Goal: Information Seeking & Learning: Understand process/instructions

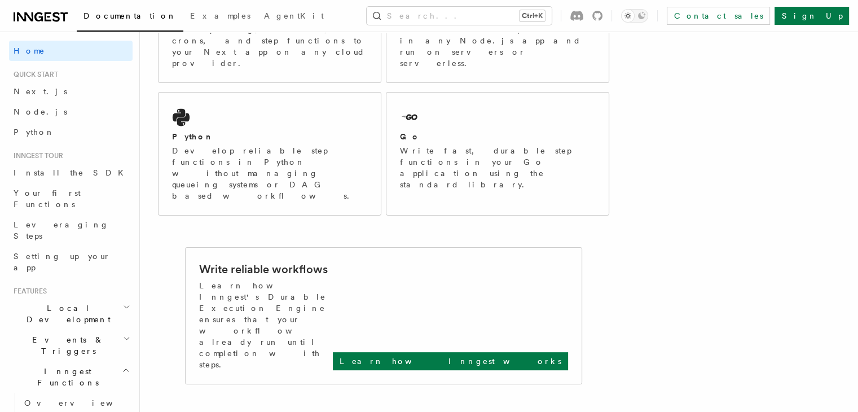
scroll to position [261, 0]
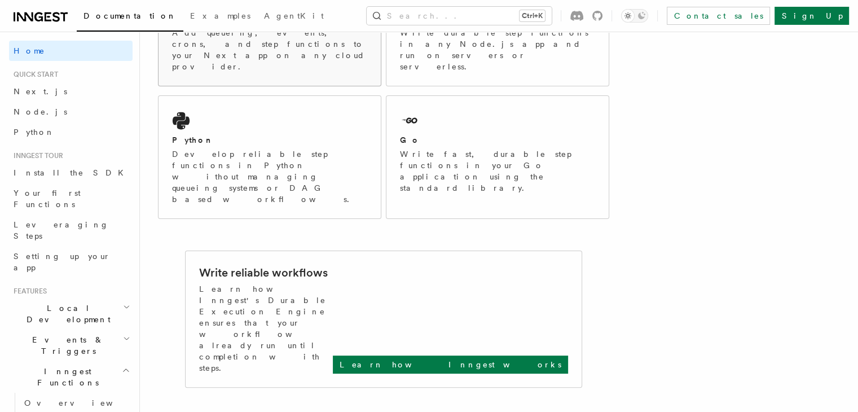
click at [239, 52] on div "Next.js Add queueing, events, crons, and step functions to your Next app on any…" at bounding box center [270, 30] width 222 height 111
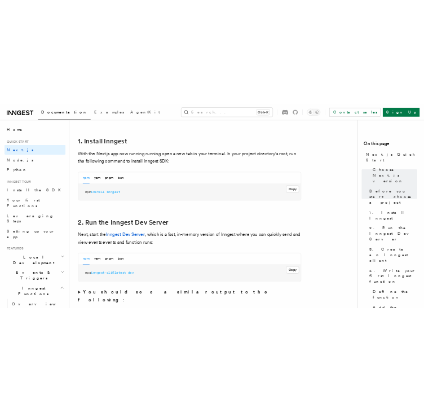
scroll to position [606, 0]
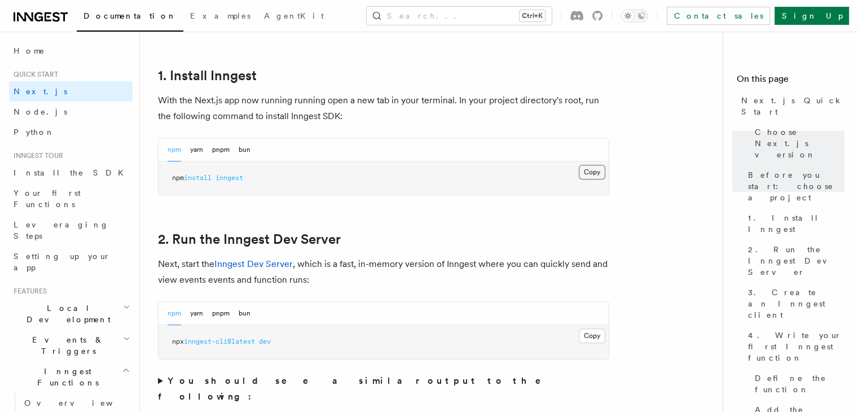
click at [599, 174] on button "Copy Copied" at bounding box center [592, 172] width 27 height 15
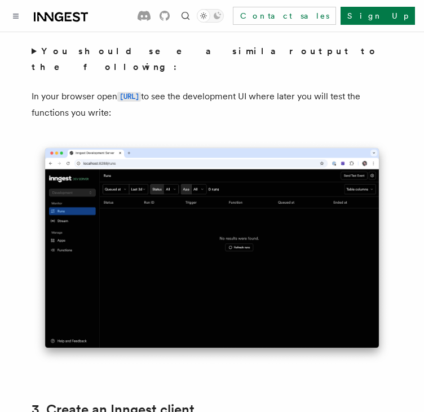
scroll to position [977, 0]
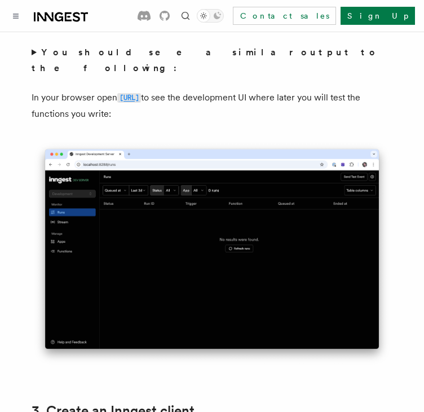
click at [141, 93] on code "[URL]" at bounding box center [129, 98] width 24 height 10
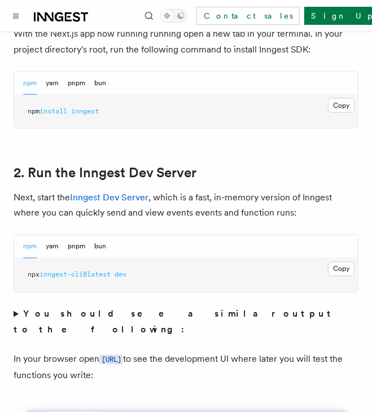
scroll to position [717, 0]
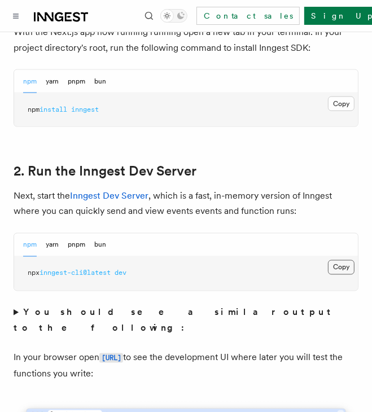
click at [349, 260] on button "Copy Copied" at bounding box center [341, 267] width 27 height 15
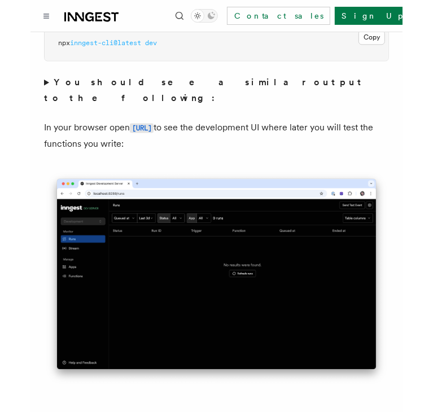
scroll to position [945, 0]
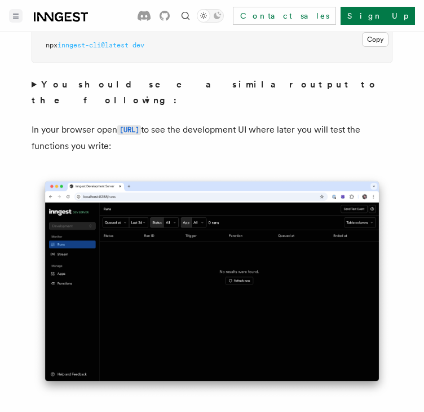
click at [16, 17] on icon "Toggle navigation" at bounding box center [16, 16] width 6 height 5
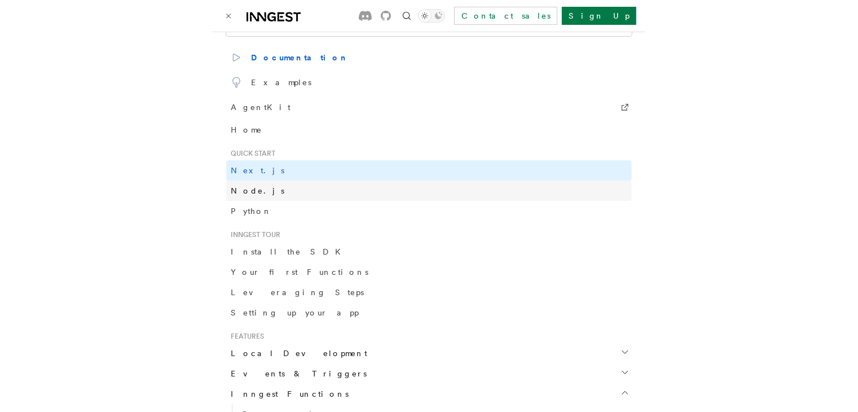
scroll to position [29, 0]
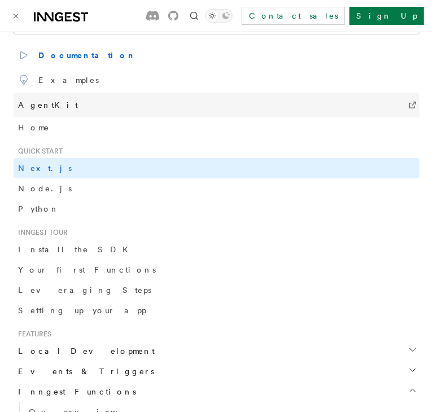
click at [54, 107] on link "AgentKit" at bounding box center [217, 105] width 406 height 25
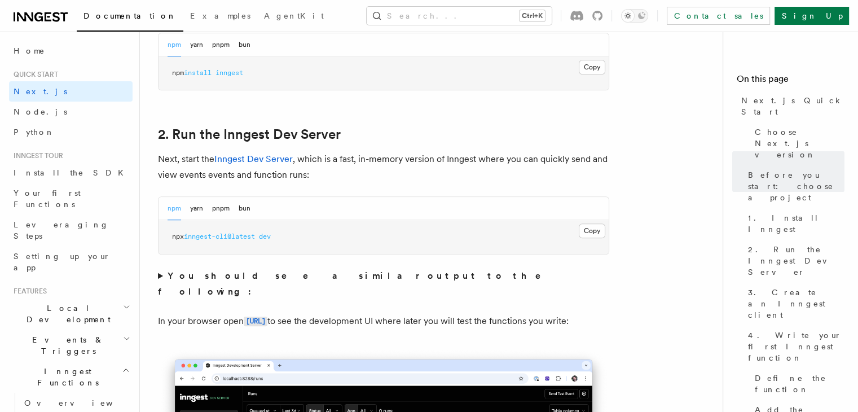
scroll to position [711, 0]
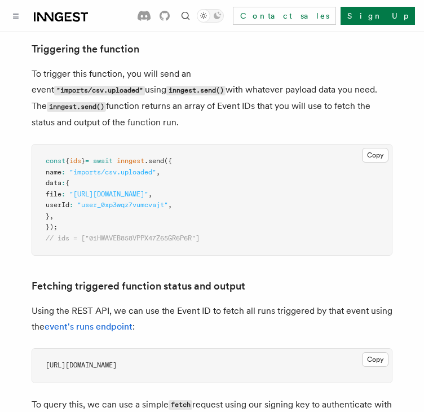
scroll to position [600, 0]
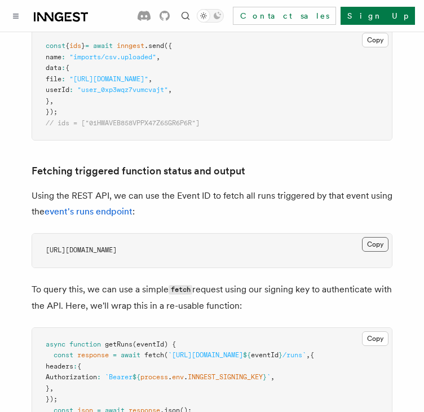
click at [362, 239] on button "Copy Copied" at bounding box center [375, 244] width 27 height 15
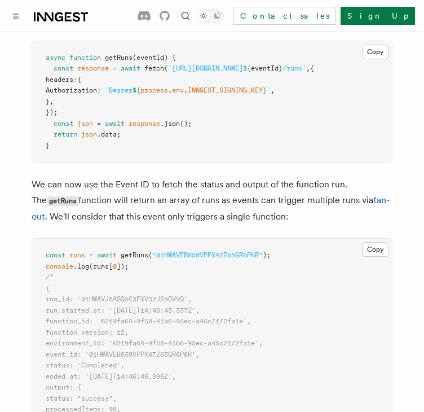
scroll to position [896, 0]
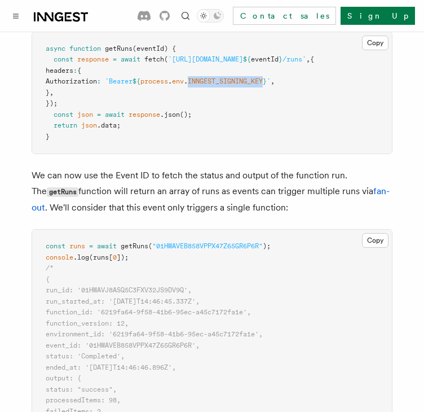
drag, startPoint x: 221, startPoint y: 73, endPoint x: 298, endPoint y: 73, distance: 76.8
click at [275, 77] on span "Authorization : `Bearer ${ process . env . INNGEST_SIGNING_KEY } ` ," at bounding box center [160, 81] width 229 height 8
copy span "INNGEST_SIGNING_KEY"
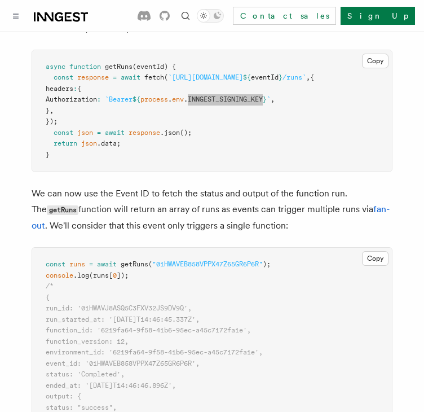
scroll to position [0, 11]
